Goal: Information Seeking & Learning: Learn about a topic

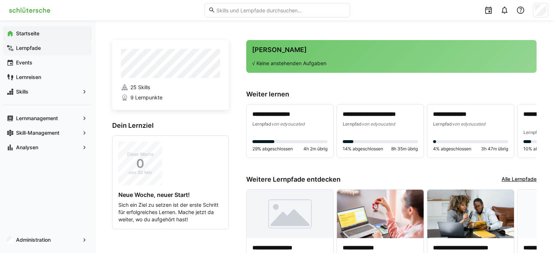
click at [38, 43] on div "Lernpfade" at bounding box center [47, 48] width 89 height 15
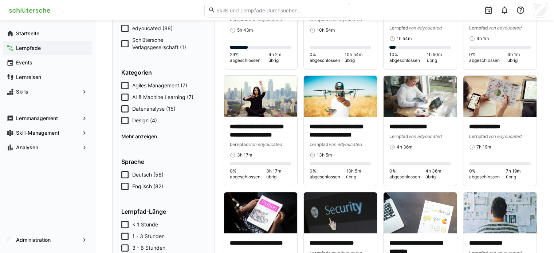
scroll to position [119, 0]
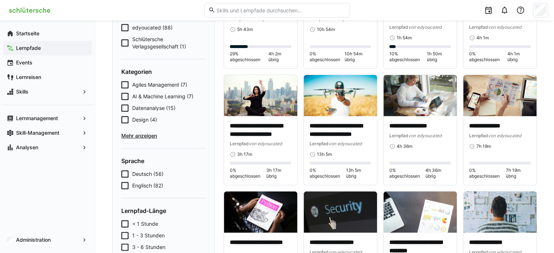
click at [124, 185] on icon at bounding box center [124, 185] width 7 height 7
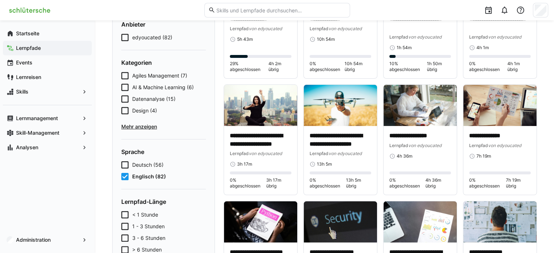
scroll to position [117, 0]
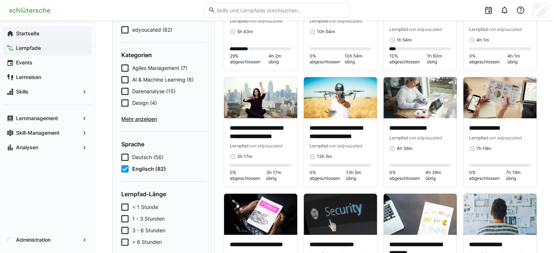
click at [62, 32] on span "Startseite" at bounding box center [51, 33] width 73 height 7
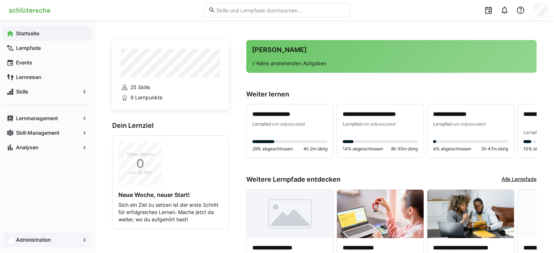
click at [52, 239] on span "Administration" at bounding box center [47, 240] width 65 height 7
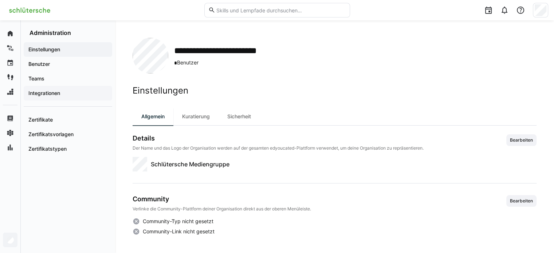
click at [83, 91] on span "Integrationen" at bounding box center [67, 93] width 81 height 7
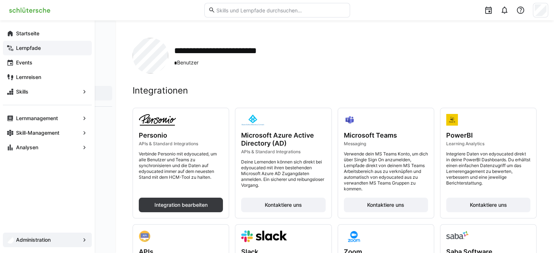
click at [22, 44] on span "Lernpfade" at bounding box center [51, 47] width 73 height 7
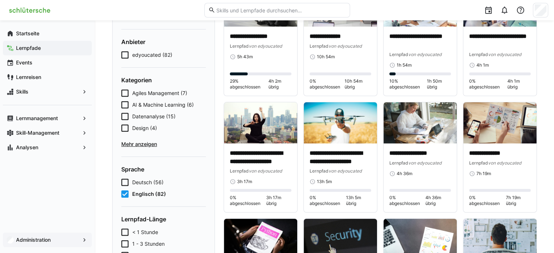
scroll to position [73, 0]
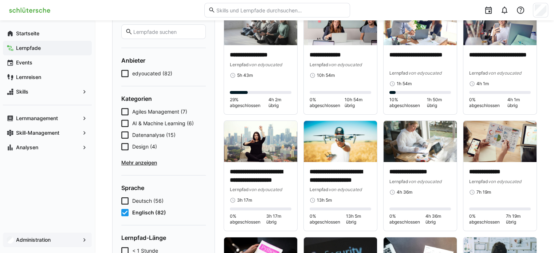
click at [140, 160] on span "Mehr anzeigen" at bounding box center [163, 162] width 85 height 7
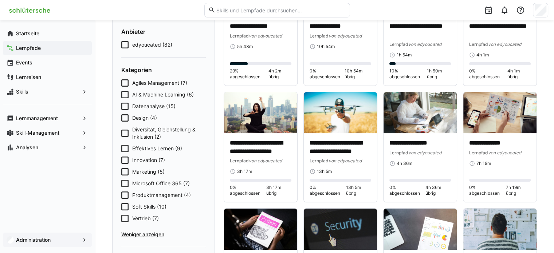
scroll to position [102, 0]
click at [125, 186] on icon at bounding box center [124, 183] width 7 height 7
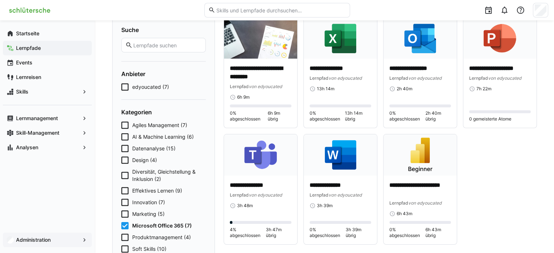
scroll to position [60, 0]
click at [432, 62] on div "**********" at bounding box center [420, 92] width 73 height 69
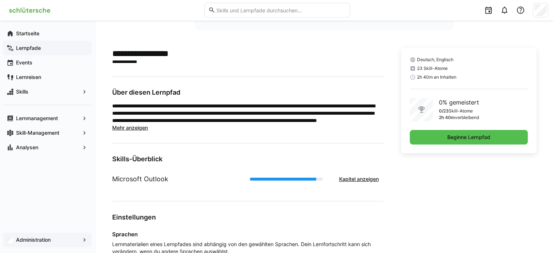
scroll to position [153, 0]
click at [361, 179] on span "Kapitel anzeigen" at bounding box center [359, 179] width 42 height 7
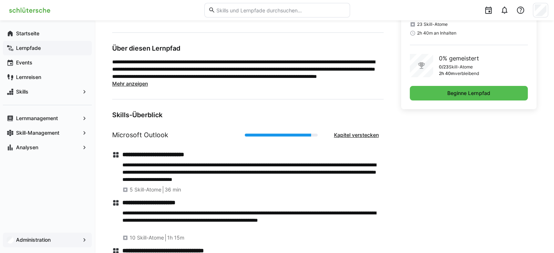
scroll to position [206, 0]
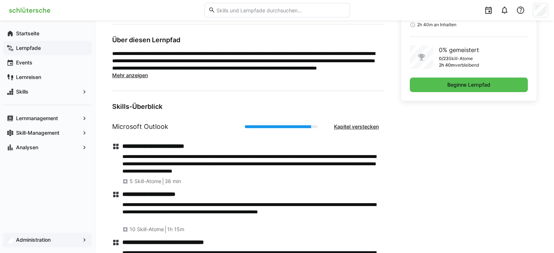
click at [137, 74] on span "Mehr anzeigen" at bounding box center [130, 75] width 36 height 6
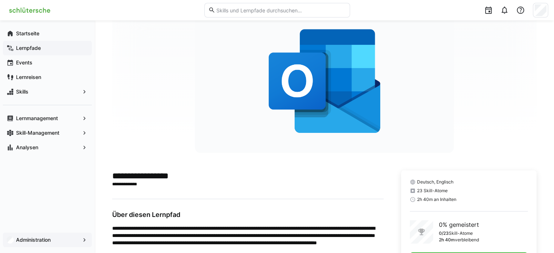
scroll to position [0, 0]
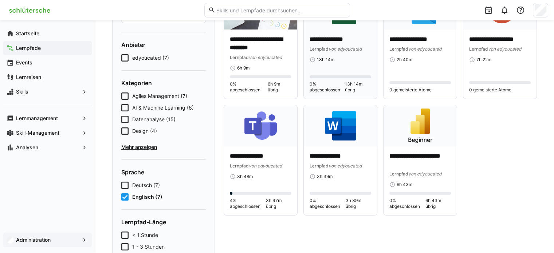
scroll to position [89, 0]
click at [277, 131] on img at bounding box center [260, 125] width 73 height 41
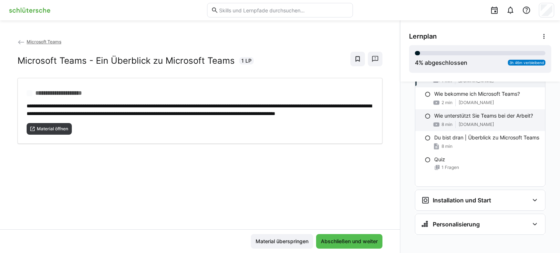
scroll to position [93, 0]
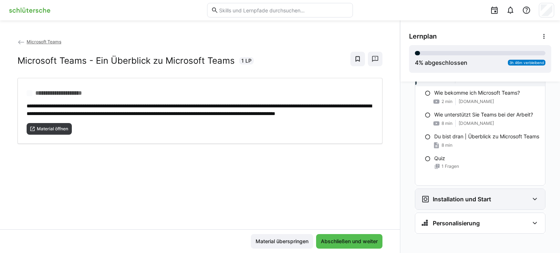
click at [484, 200] on h3 "Installation und Start" at bounding box center [462, 199] width 58 height 7
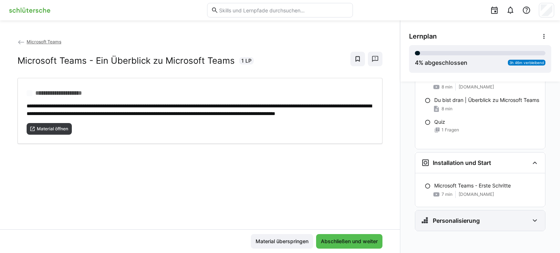
click at [473, 221] on h3 "Personalisierung" at bounding box center [456, 220] width 47 height 7
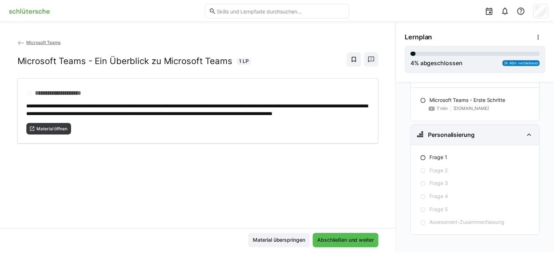
scroll to position [220, 0]
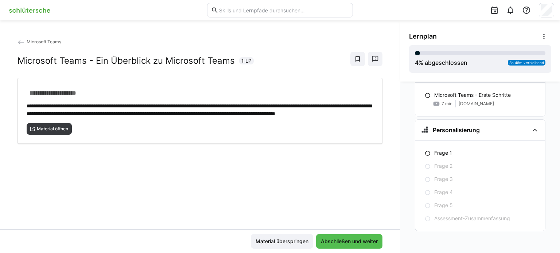
click at [53, 43] on span "Microsoft Teams" at bounding box center [44, 41] width 35 height 5
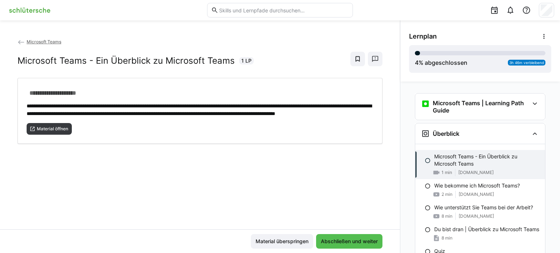
click at [20, 43] on eds-icon at bounding box center [20, 42] width 7 height 7
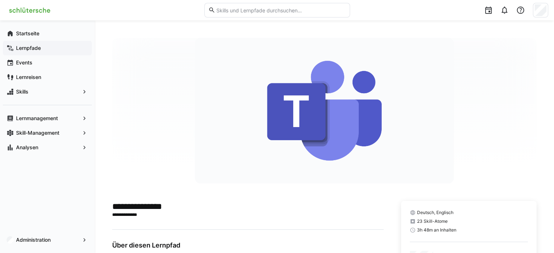
click at [27, 53] on div "Lernpfade" at bounding box center [47, 48] width 89 height 15
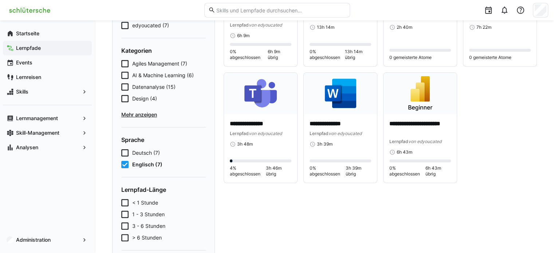
scroll to position [120, 0]
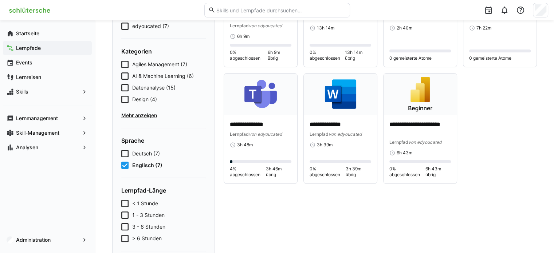
click at [143, 108] on div "Agiles Management (7) AI & Machine Learning (6) Datenanalyse (15) Design (4) Me…" at bounding box center [163, 90] width 85 height 58
click at [143, 114] on span "Mehr anzeigen" at bounding box center [163, 115] width 85 height 7
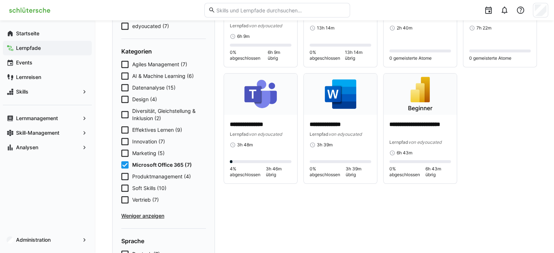
click at [124, 166] on icon at bounding box center [124, 164] width 7 height 7
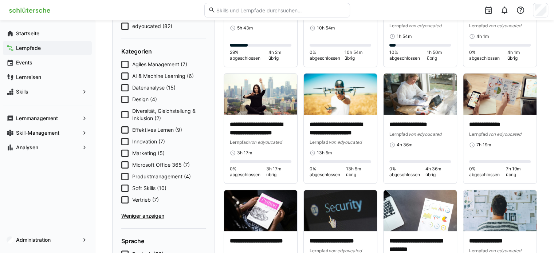
click at [122, 90] on icon at bounding box center [124, 87] width 7 height 7
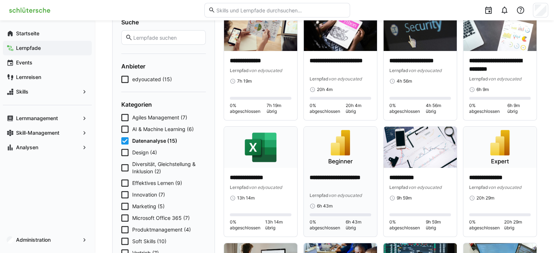
scroll to position [91, 0]
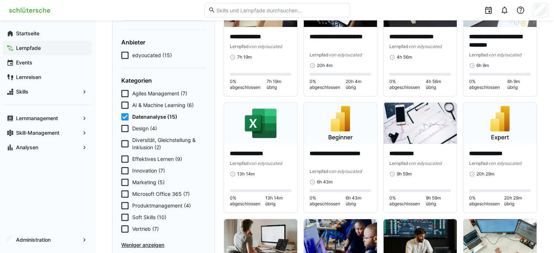
click at [125, 118] on icon at bounding box center [124, 116] width 7 height 7
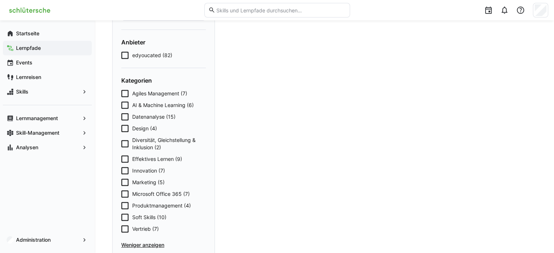
click at [124, 142] on icon at bounding box center [124, 143] width 7 height 7
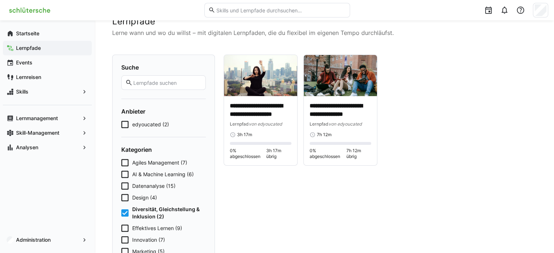
scroll to position [20, 0]
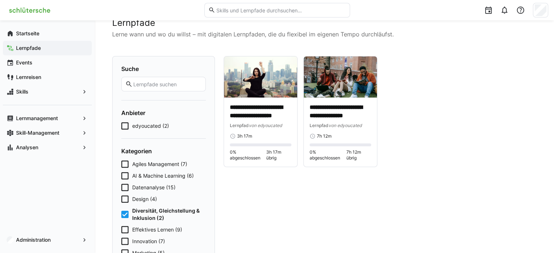
click at [125, 210] on eds-checkbox "Diversität, Gleichstellung & Inklusion (2)" at bounding box center [163, 214] width 85 height 15
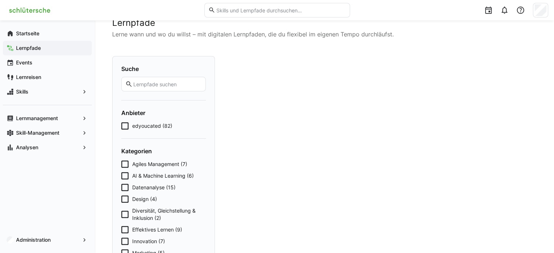
click at [124, 201] on icon at bounding box center [124, 199] width 7 height 7
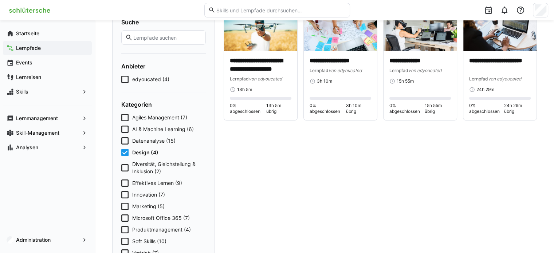
scroll to position [103, 0]
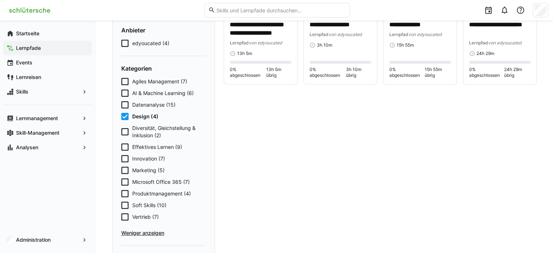
click at [126, 206] on icon at bounding box center [124, 205] width 7 height 7
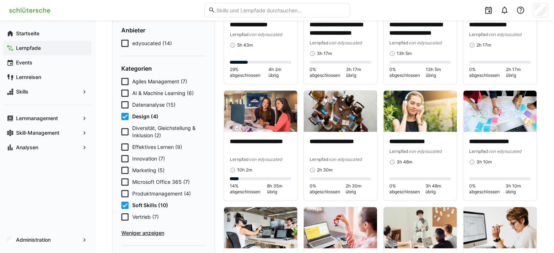
click at [124, 118] on icon at bounding box center [124, 116] width 7 height 7
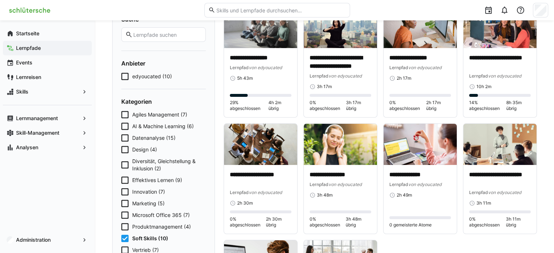
scroll to position [73, 0]
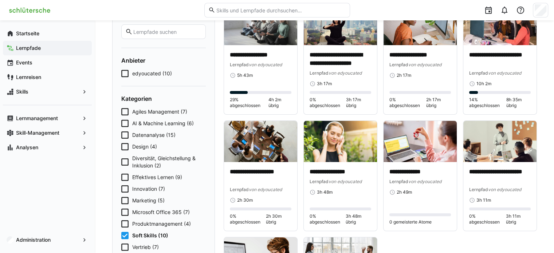
click at [125, 237] on icon at bounding box center [124, 235] width 7 height 7
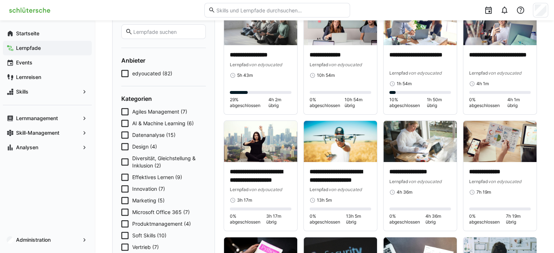
click at [125, 137] on icon at bounding box center [124, 135] width 7 height 7
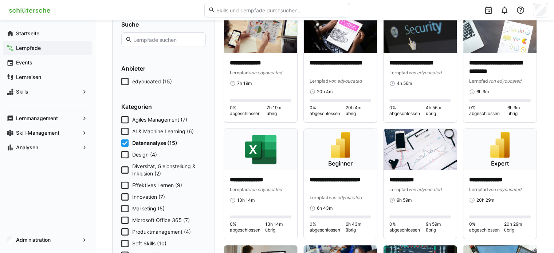
scroll to position [0, 0]
